Goal: Navigation & Orientation: Find specific page/section

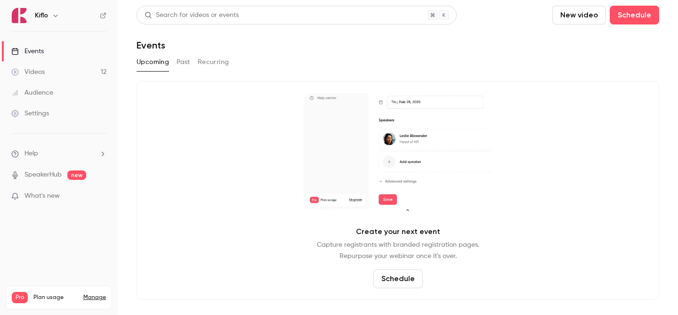
click at [73, 59] on link "Events" at bounding box center [59, 51] width 118 height 21
click at [71, 65] on link "Videos 12" at bounding box center [59, 72] width 118 height 21
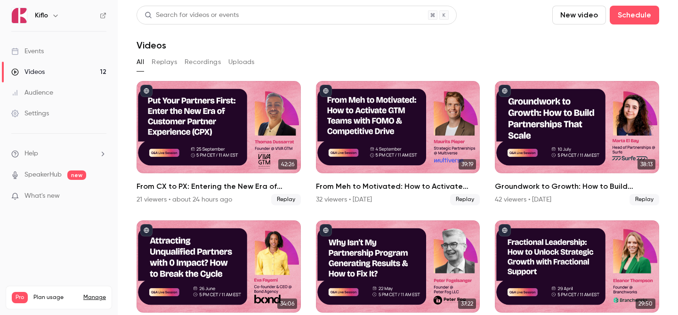
click at [56, 58] on link "Events" at bounding box center [59, 51] width 118 height 21
